Goal: Navigation & Orientation: Find specific page/section

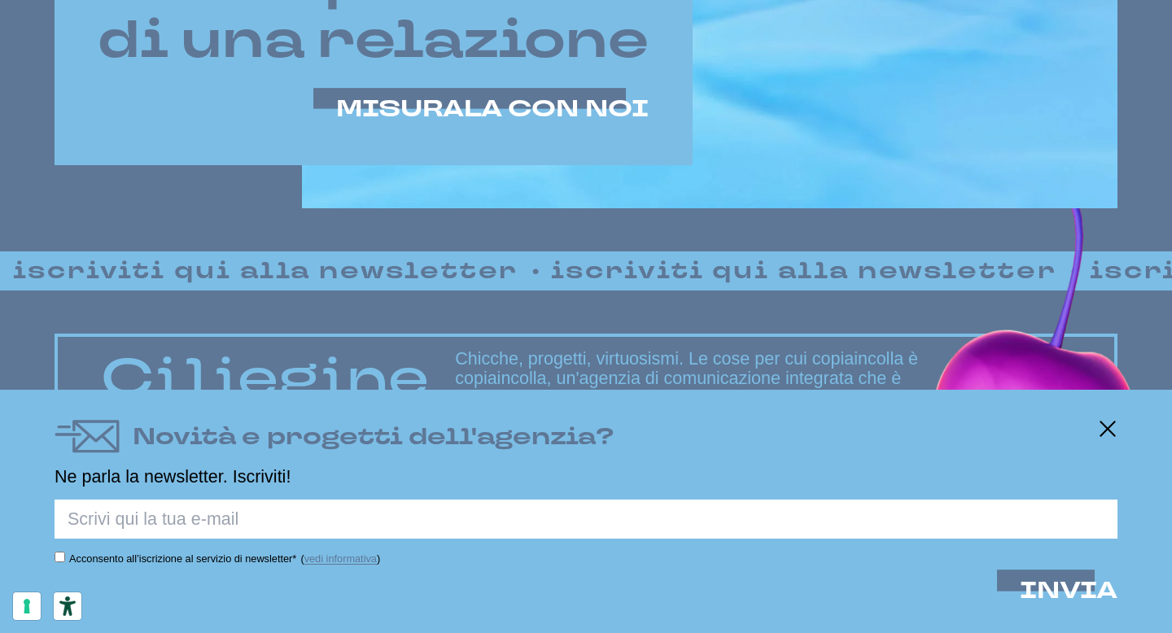
scroll to position [1027, 0]
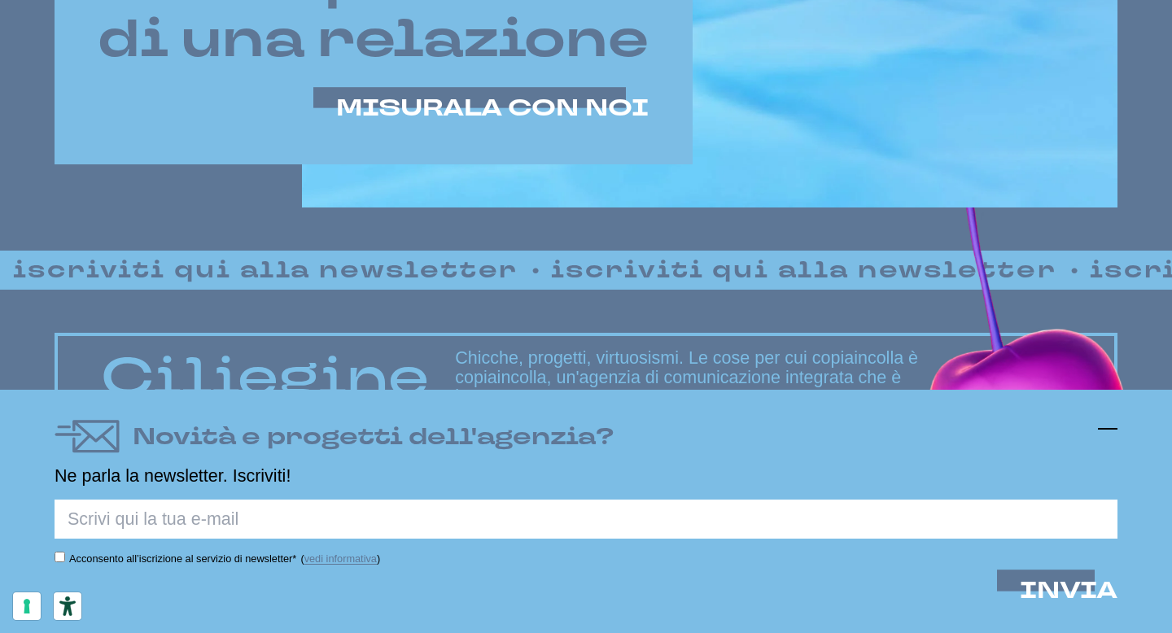
click at [1112, 430] on icon at bounding box center [1108, 429] width 20 height 20
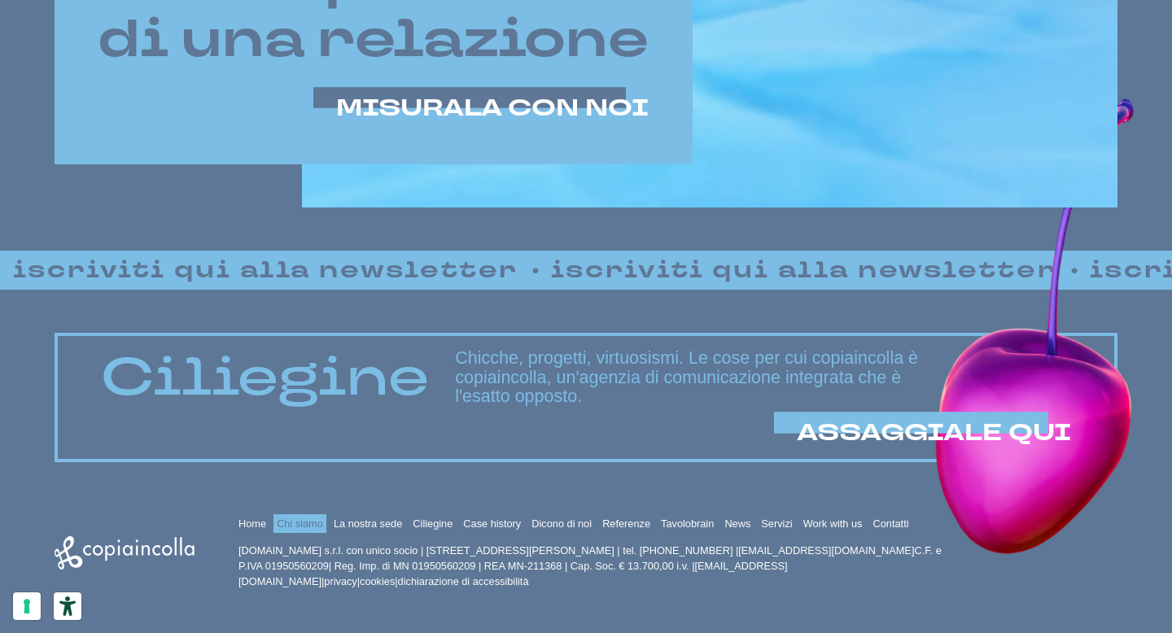
click at [294, 524] on link "Chi siamo" at bounding box center [300, 524] width 46 height 12
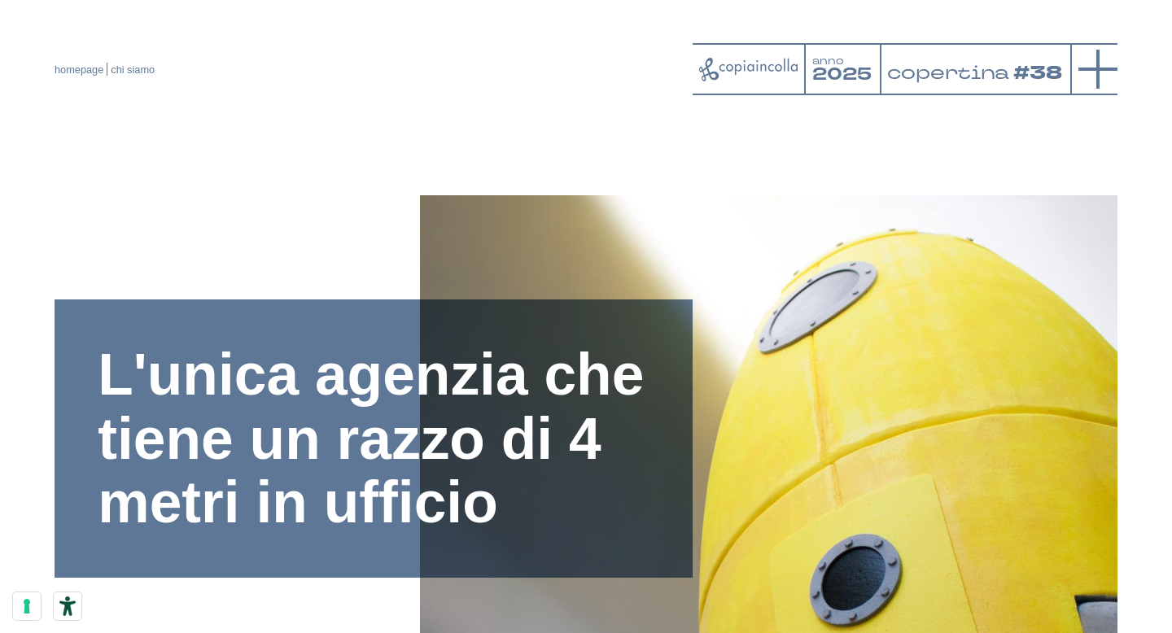
click at [1106, 72] on icon at bounding box center [1098, 69] width 39 height 39
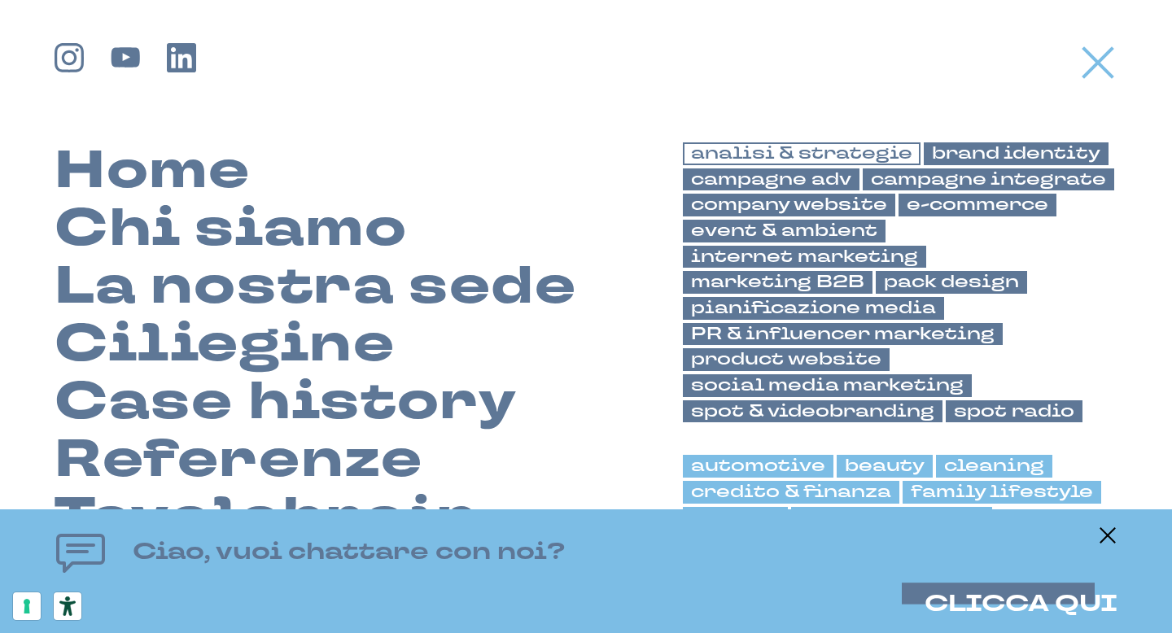
click at [841, 148] on link "analisi & strategie" at bounding box center [802, 153] width 238 height 23
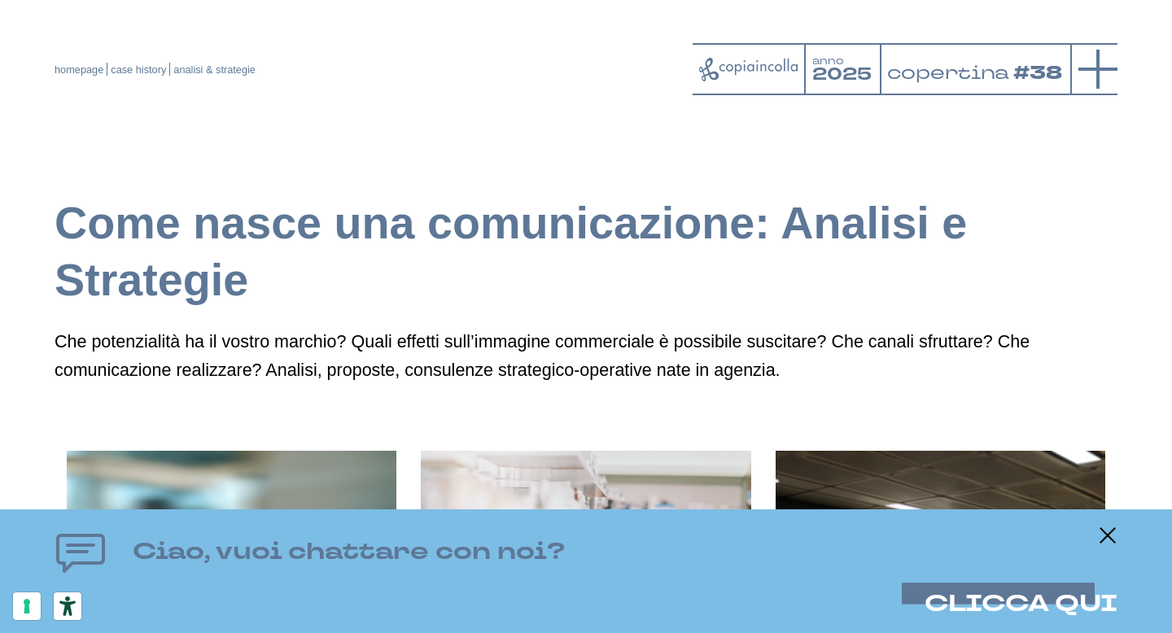
click at [1105, 69] on line at bounding box center [1098, 69] width 39 height 0
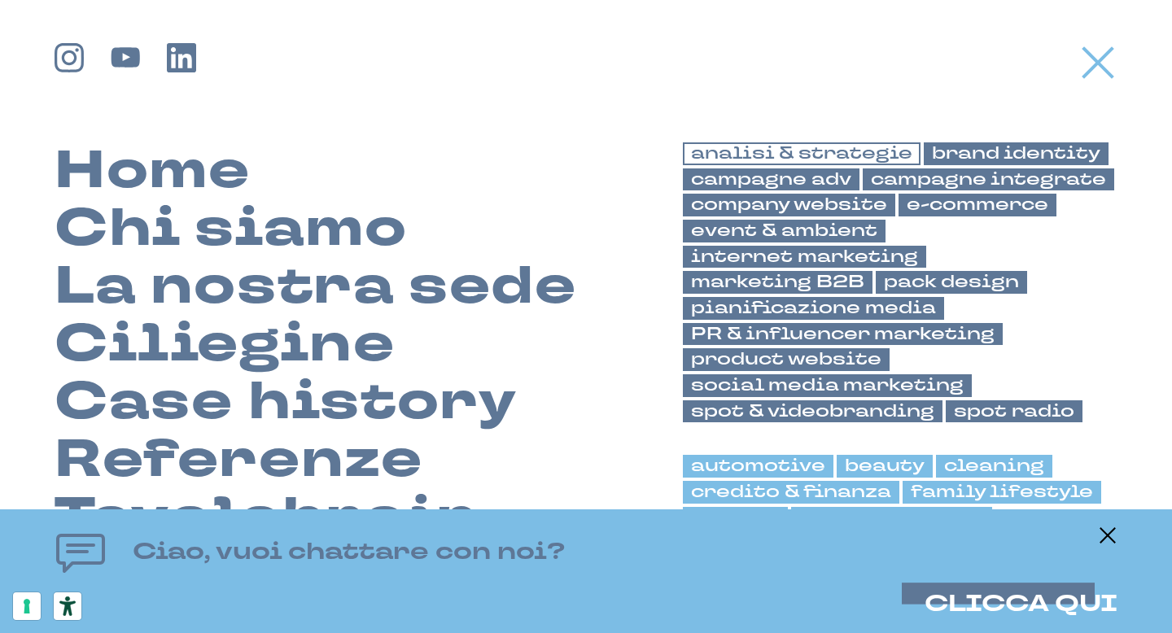
click at [810, 155] on link "analisi & strategie" at bounding box center [802, 153] width 238 height 23
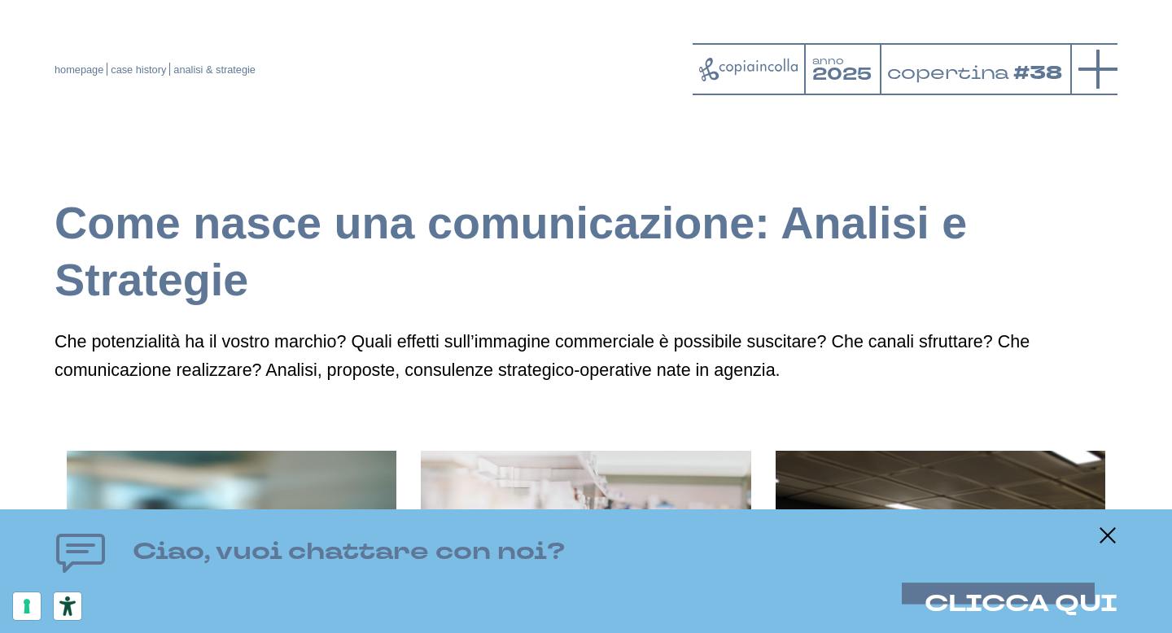
click at [1103, 69] on line at bounding box center [1098, 69] width 39 height 0
